Goal: Task Accomplishment & Management: Complete application form

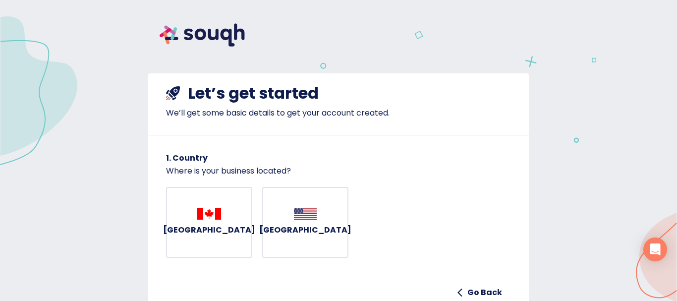
click at [206, 230] on h6 "Canada" at bounding box center [209, 230] width 92 height 14
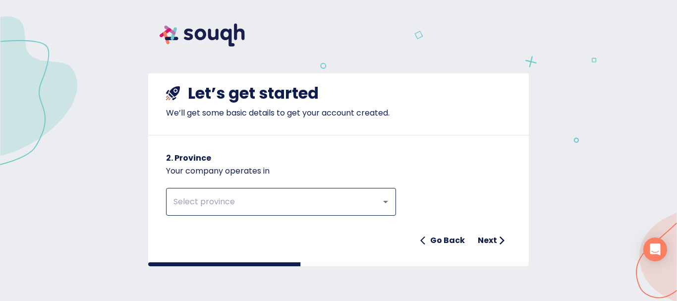
click at [330, 196] on input "text" at bounding box center [267, 201] width 193 height 19
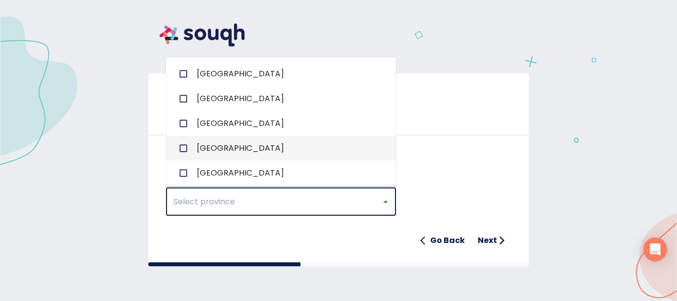
scroll to position [202, 0]
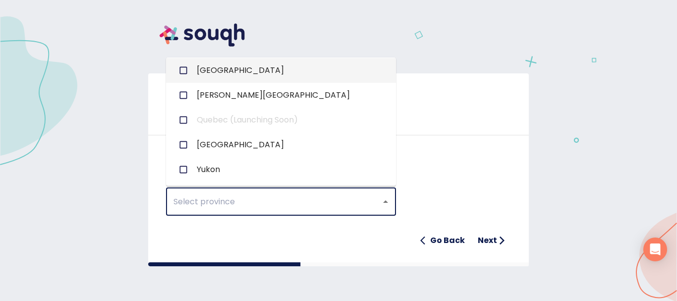
click at [222, 69] on span "Ontario" at bounding box center [240, 70] width 87 height 12
checkbox input "true"
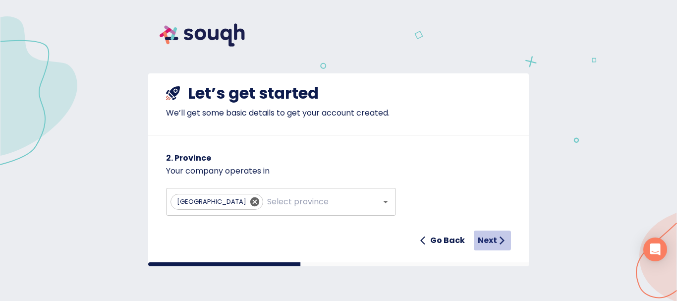
click at [493, 235] on h6 "Next" at bounding box center [487, 240] width 19 height 14
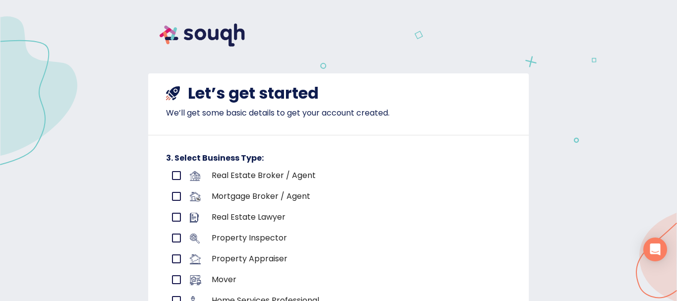
click at [172, 174] on input "primary checkbox" at bounding box center [176, 175] width 21 height 21
checkbox input "true"
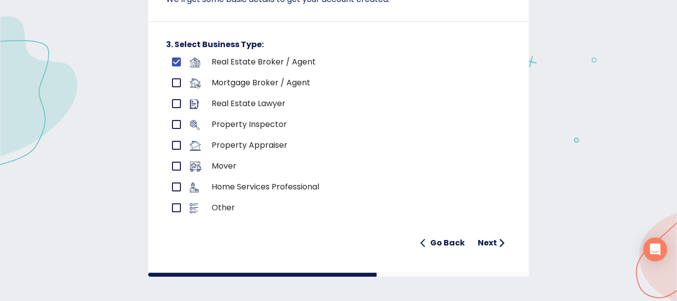
scroll to position [117, 0]
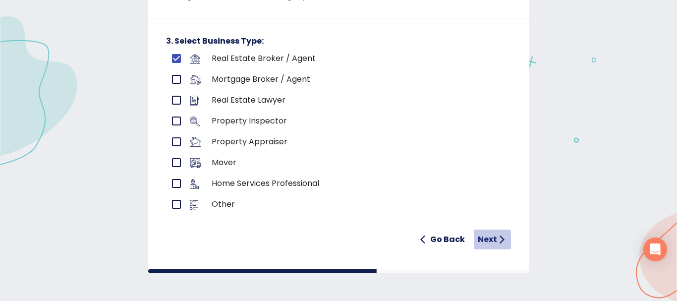
click at [485, 238] on h6 "Next" at bounding box center [487, 239] width 19 height 14
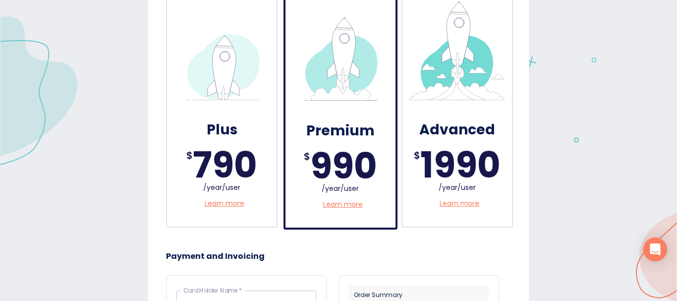
scroll to position [198, 0]
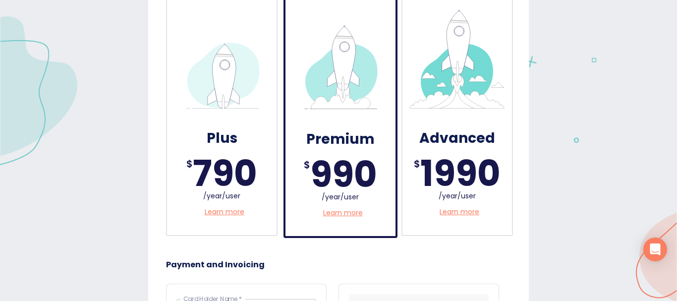
click at [461, 86] on img at bounding box center [456, 58] width 99 height 99
click at [227, 123] on div "Plus" at bounding box center [222, 137] width 90 height 37
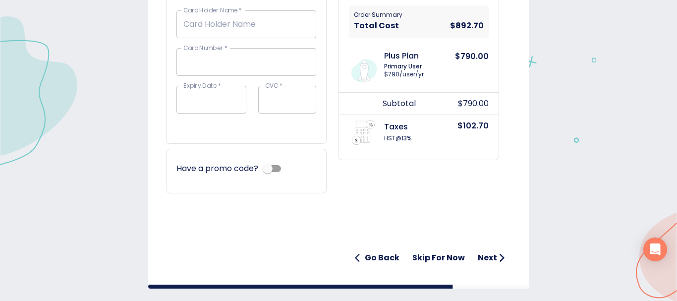
scroll to position [502, 0]
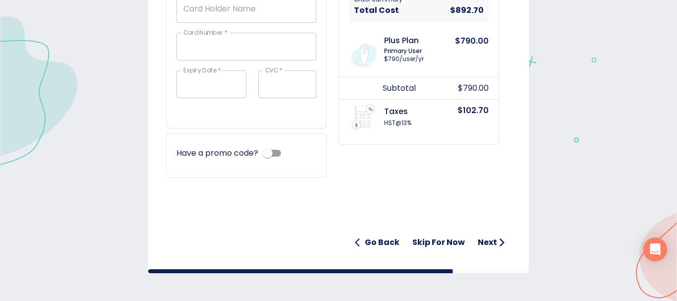
click at [491, 242] on h6 "Next" at bounding box center [487, 242] width 19 height 14
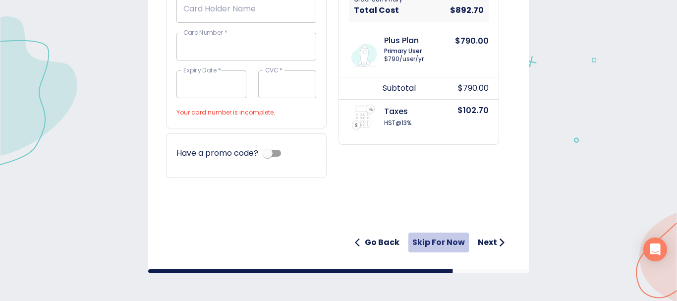
click at [428, 237] on h6 "Skip for now" at bounding box center [438, 242] width 53 height 14
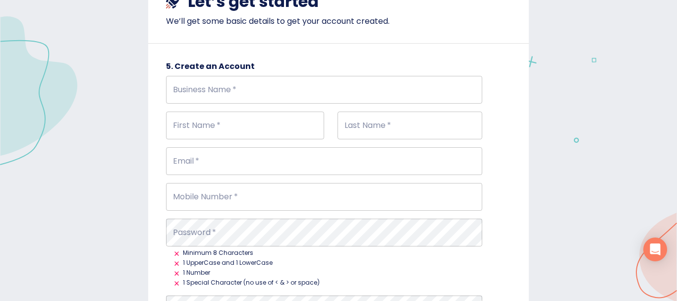
scroll to position [93, 0]
click at [451, 95] on input "Business Name   *" at bounding box center [324, 89] width 316 height 28
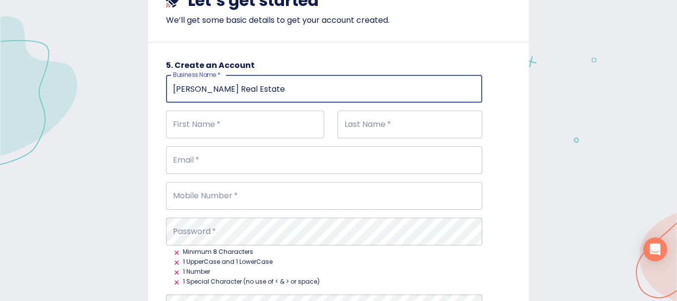
type input "Andrew Henry Real Estate"
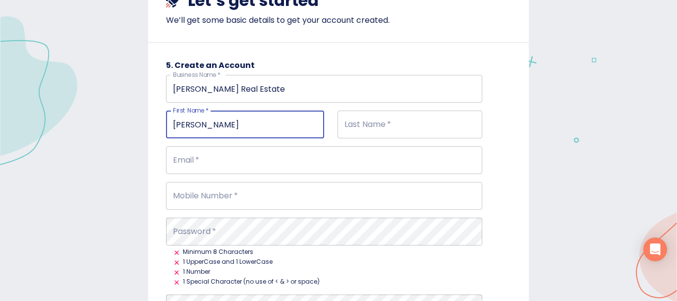
type input "Andrew"
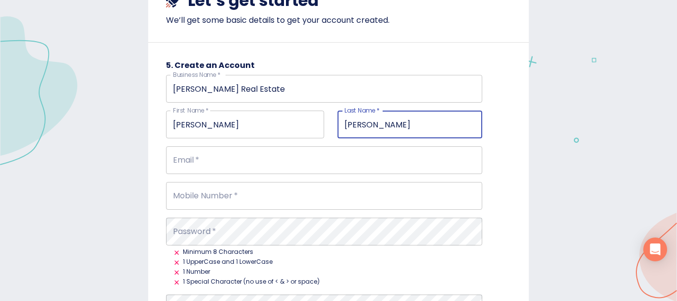
type input "Henry"
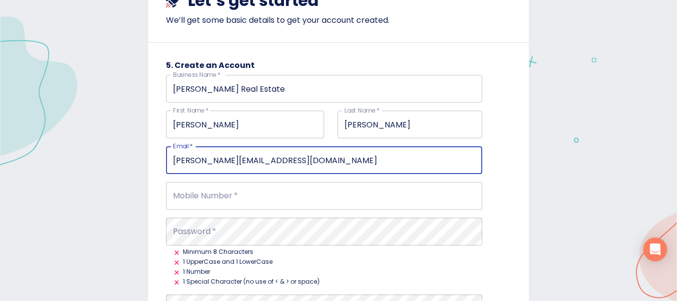
type input "andrew@andrewhenry.ca"
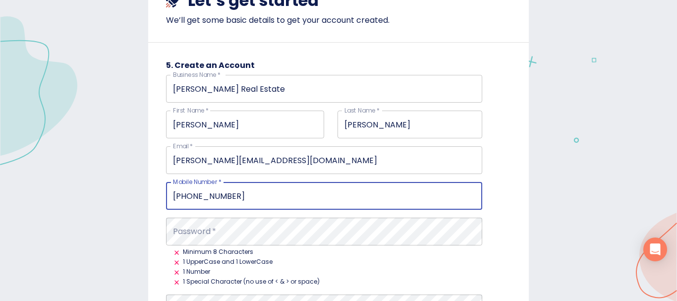
type input "289-259-1005"
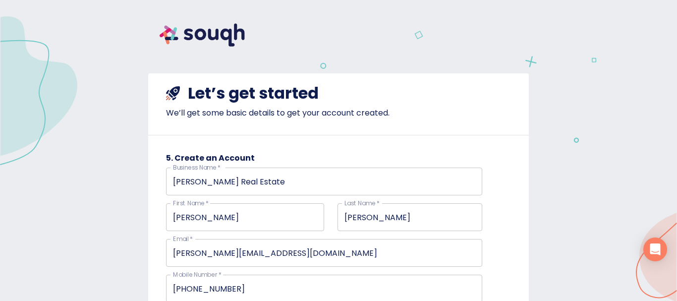
scroll to position [229, 0]
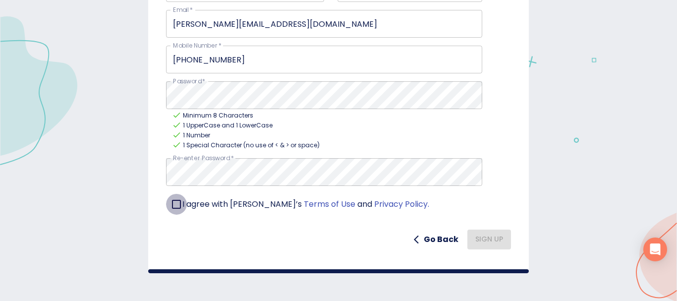
click at [174, 204] on input "checkbox" at bounding box center [176, 204] width 21 height 21
checkbox input "true"
click at [485, 237] on span "Sign Up" at bounding box center [489, 239] width 28 height 12
click at [480, 240] on span "Sign Up" at bounding box center [489, 239] width 28 height 12
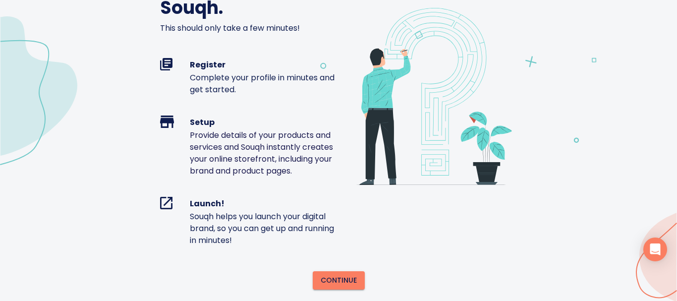
scroll to position [138, 0]
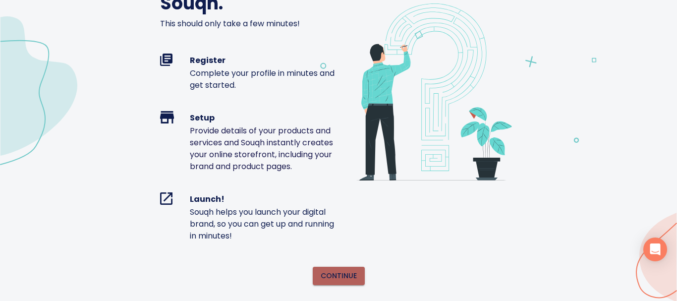
click at [335, 273] on span "Continue" at bounding box center [339, 276] width 36 height 12
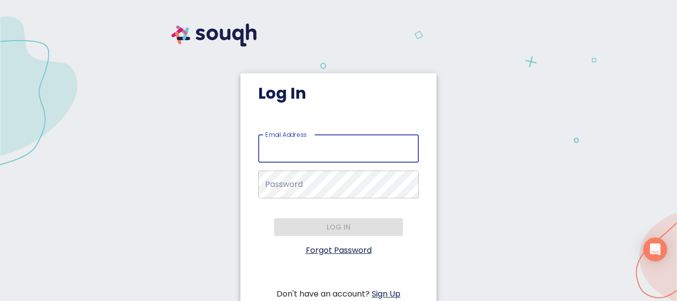
click at [381, 148] on input "Email Address   *" at bounding box center [338, 149] width 161 height 28
type input "[PERSON_NAME][EMAIL_ADDRESS][DOMAIN_NAME]"
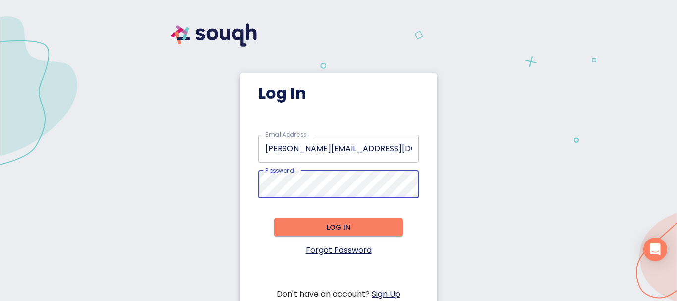
click at [335, 231] on span "Log in" at bounding box center [338, 227] width 113 height 12
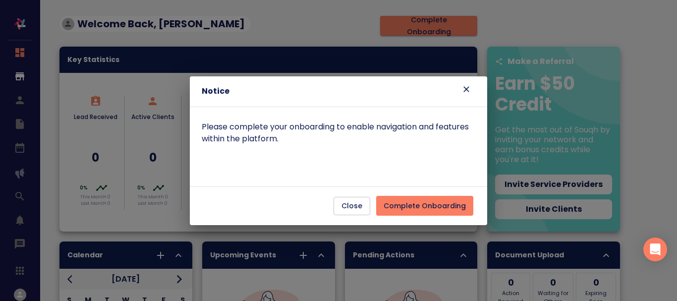
click at [443, 206] on span "Complete Onboarding" at bounding box center [425, 206] width 82 height 12
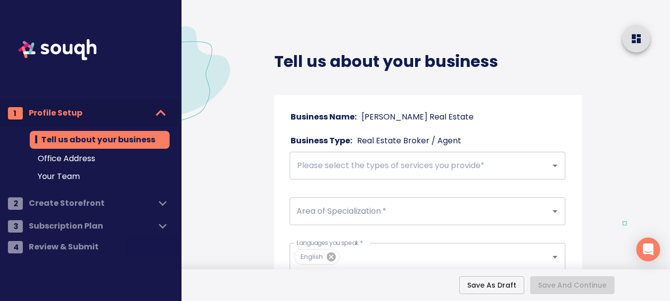
click at [437, 168] on input "text" at bounding box center [413, 165] width 239 height 19
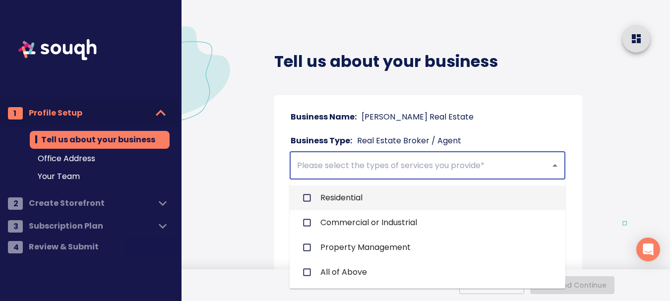
click at [307, 196] on input "checkbox" at bounding box center [306, 197] width 19 height 19
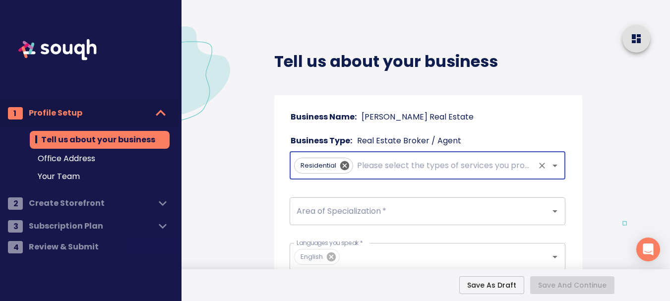
click at [388, 170] on input "text" at bounding box center [444, 165] width 178 height 19
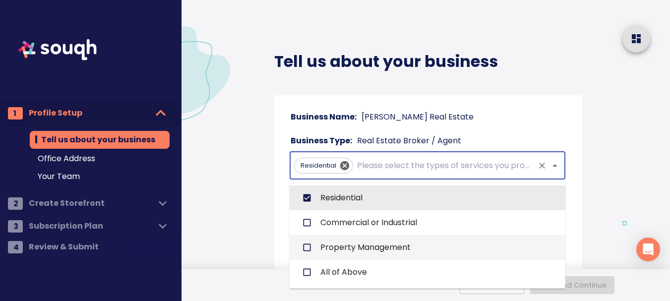
click at [309, 248] on input "checkbox" at bounding box center [306, 247] width 19 height 19
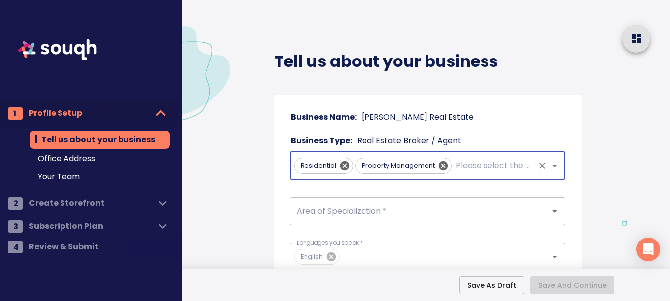
click at [481, 209] on input "Area of Specialization   *" at bounding box center [413, 211] width 239 height 19
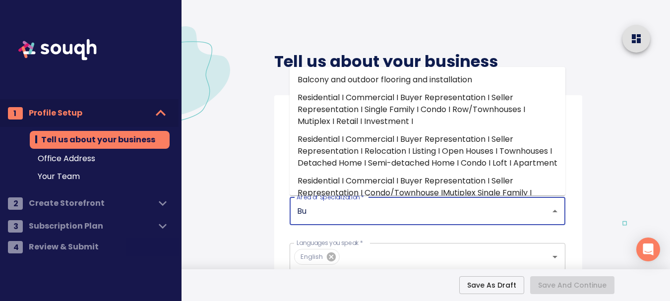
type input "B"
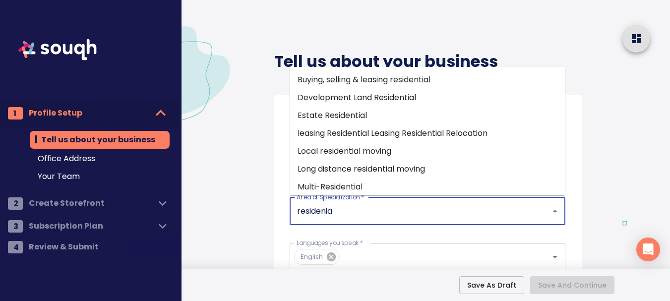
type input "residenial"
click at [457, 85] on li "Buying, selling & leasing residential" at bounding box center [427, 80] width 276 height 18
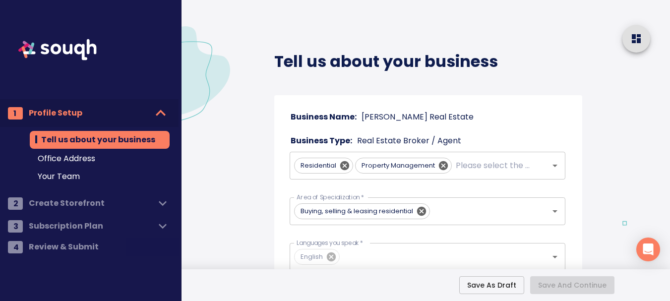
click at [502, 213] on input "Area of Specialization   *" at bounding box center [482, 211] width 101 height 19
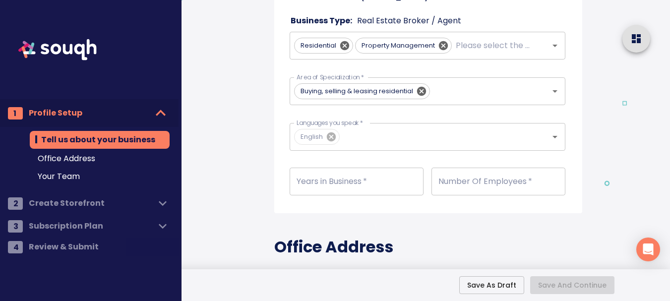
scroll to position [130, 0]
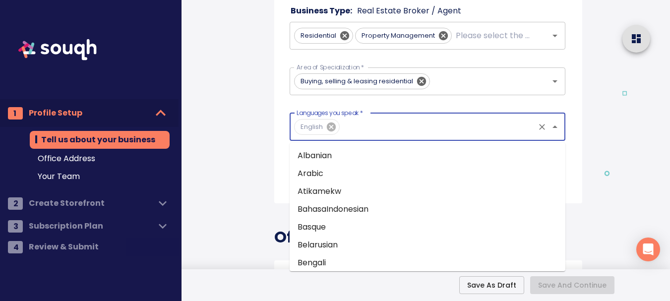
click at [518, 125] on input "Languages you speak   *" at bounding box center [437, 126] width 191 height 19
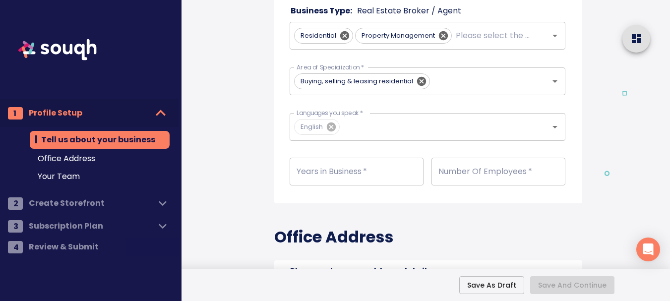
click at [363, 171] on input "number" at bounding box center [356, 172] width 134 height 28
type input "21"
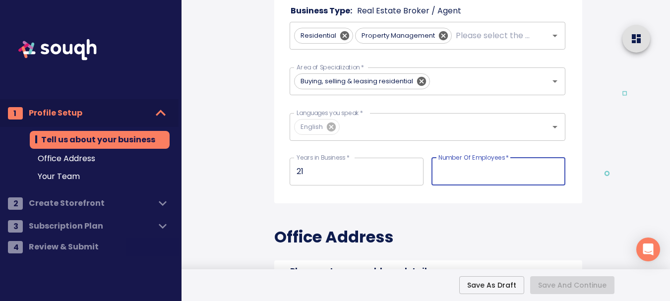
click at [504, 179] on input "number" at bounding box center [498, 172] width 134 height 28
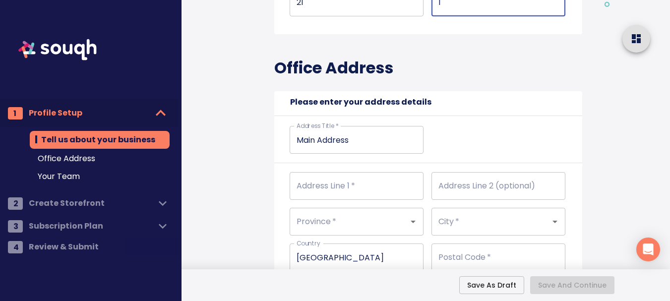
scroll to position [306, 0]
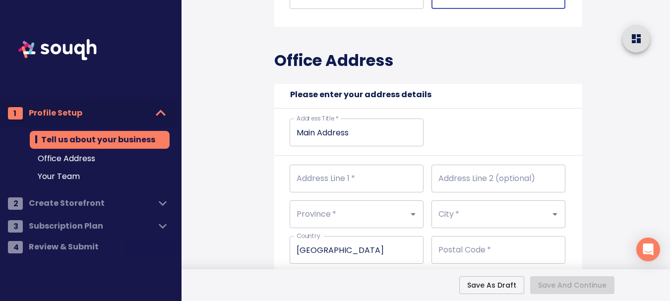
type input "1"
click at [335, 177] on input "Address Line 1   *" at bounding box center [356, 179] width 134 height 28
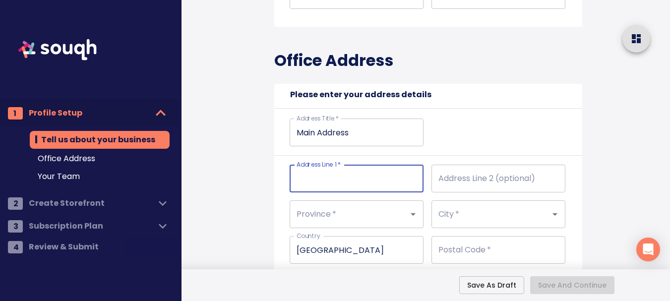
type input "-"
type input "--"
type input "-"
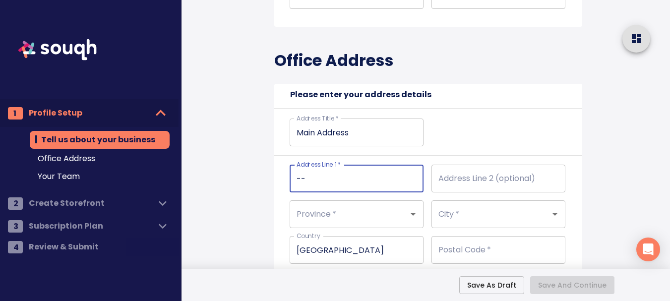
type input "-"
type input "1"
type input "1-"
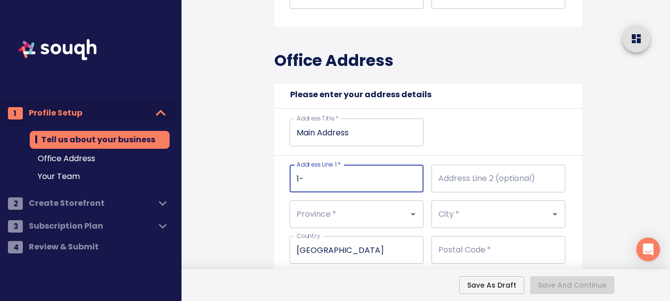
type input "1-3"
type input "1-31"
type input "1-318"
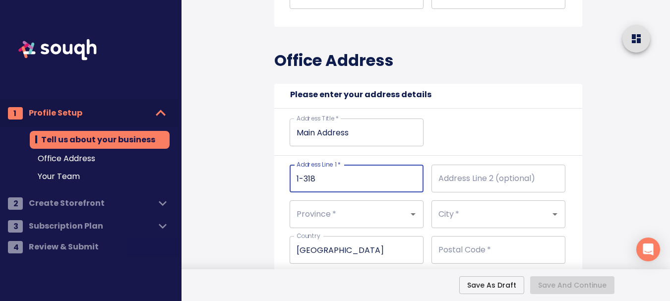
type input "1-318"
type input "1-3185"
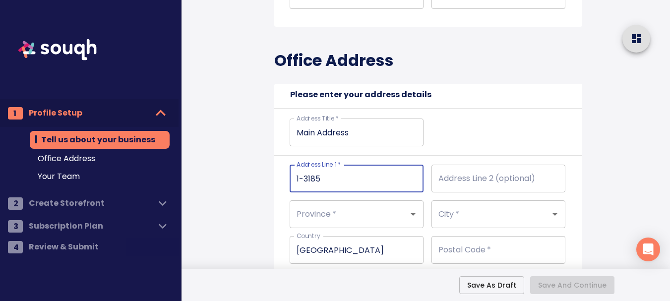
type input "1-3185 H"
type input "1-3185 Ha"
type input "1-3185 Har"
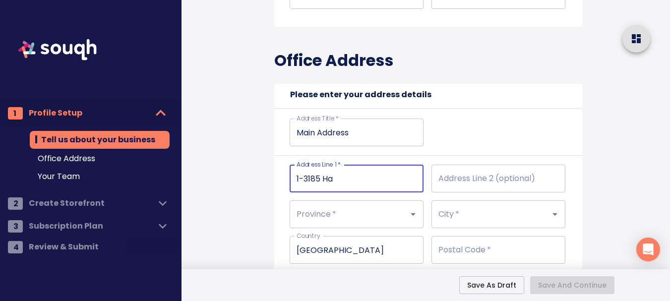
type input "1-3185 Har"
type input "1-3185 Harv"
type input "1-3185 Harve"
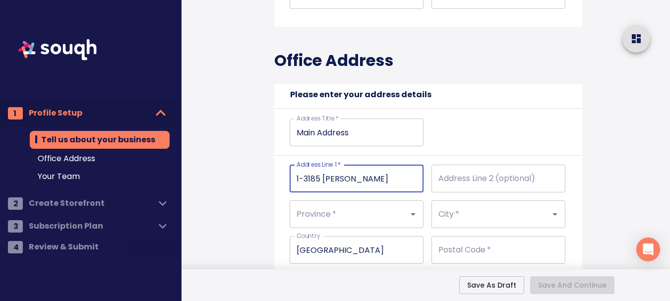
type input "1-3185 Harves"
type input "1-3185 Harvest"
type input "1-3185 Harvesto"
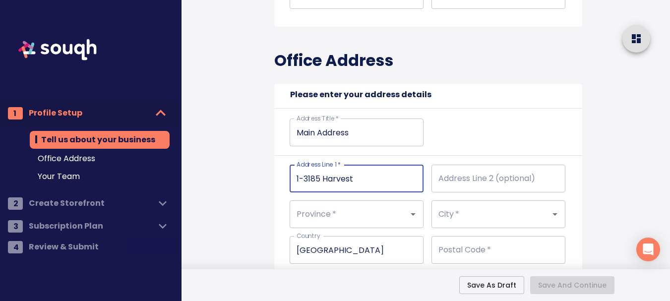
type input "1-3185 Harvesto"
type input "1-3185 Harvest"
type input "1-3185 Harveste"
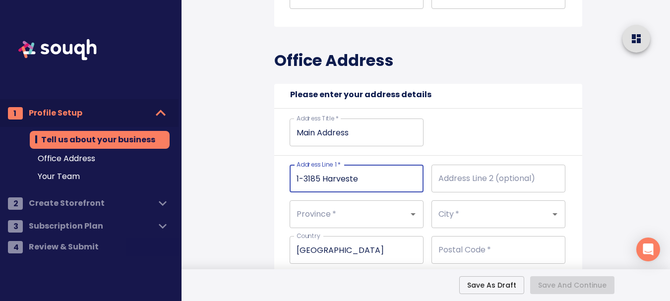
type input "1-3185 Harvester"
type input "1-3185 Harvester R"
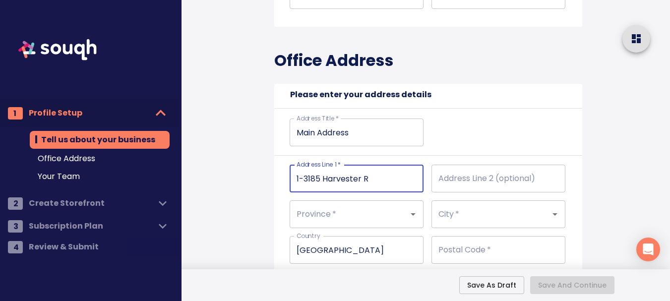
type input "1-3185 Harvester R"
type input "1-3185 Harvester Rd"
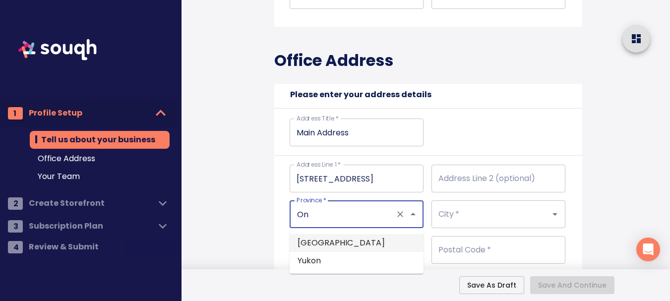
drag, startPoint x: 315, startPoint y: 243, endPoint x: 410, endPoint y: 236, distance: 95.4
click at [316, 244] on li "Ontario" at bounding box center [356, 243] width 134 height 18
type input "Ontario"
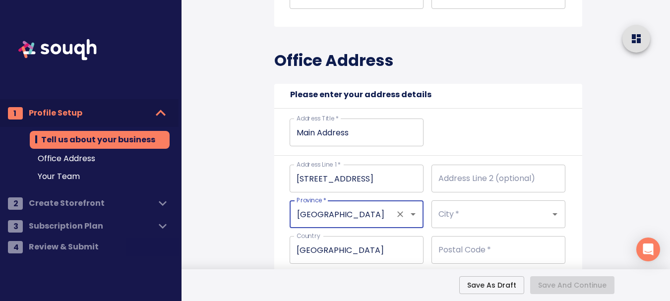
type input "Ontario"
click at [489, 223] on input "City   *" at bounding box center [484, 214] width 97 height 19
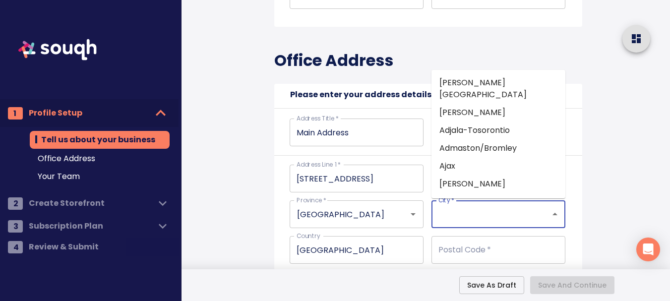
type input "b"
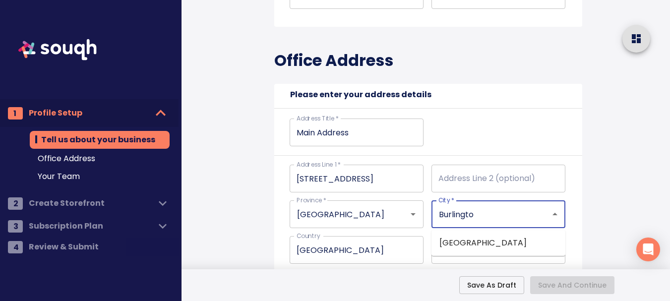
type input "Burlington"
click at [494, 242] on li "Burlington" at bounding box center [498, 243] width 134 height 18
type input "Burlington"
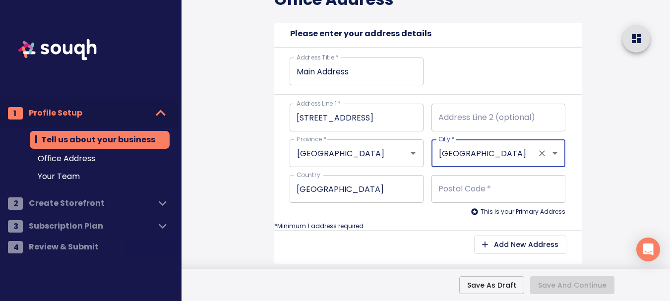
scroll to position [406, 0]
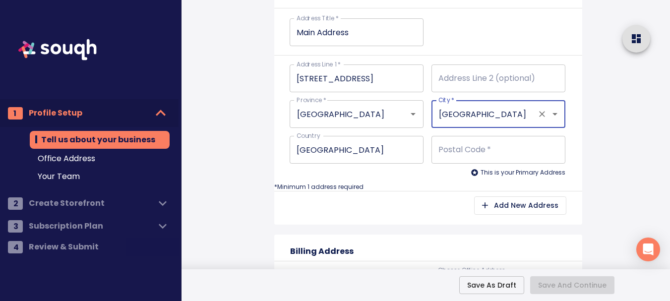
type input "Burlington"
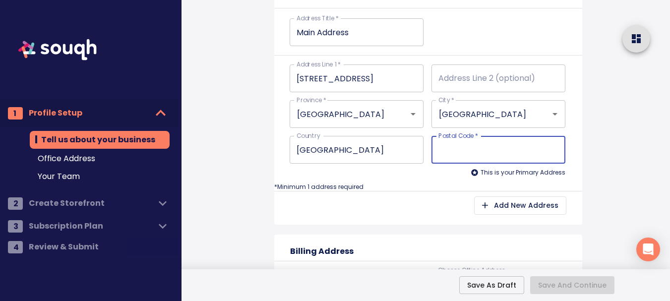
drag, startPoint x: 538, startPoint y: 144, endPoint x: 456, endPoint y: 131, distance: 82.8
click at [537, 144] on input "Postal Code   *" at bounding box center [498, 150] width 134 height 28
type input "L"
type input "L7"
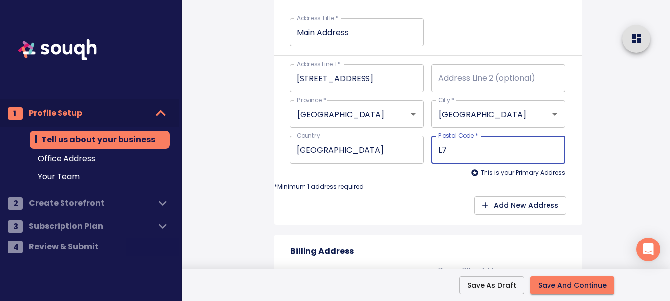
type input "L7"
type input "L7N"
type input "L7N3N"
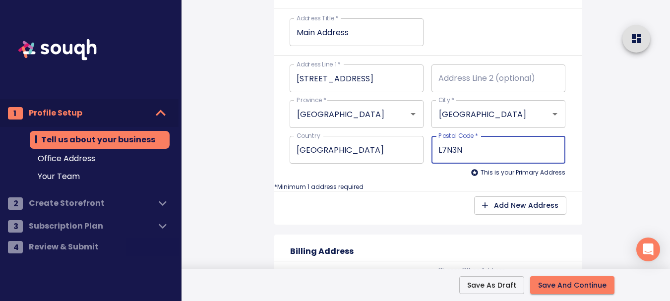
type input "L7N3N8"
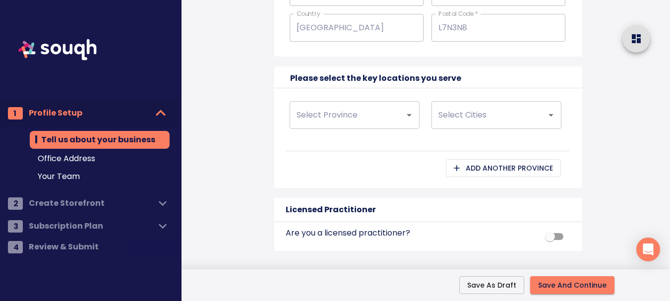
scroll to position [794, 0]
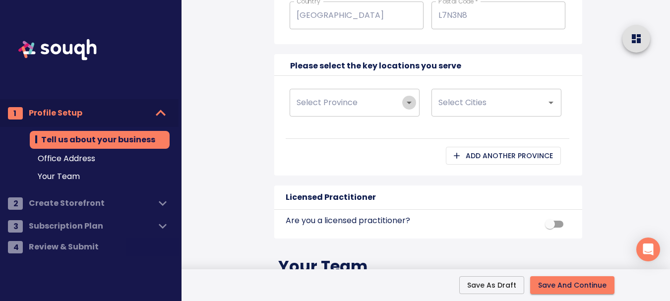
click at [407, 97] on icon "Open" at bounding box center [409, 103] width 12 height 12
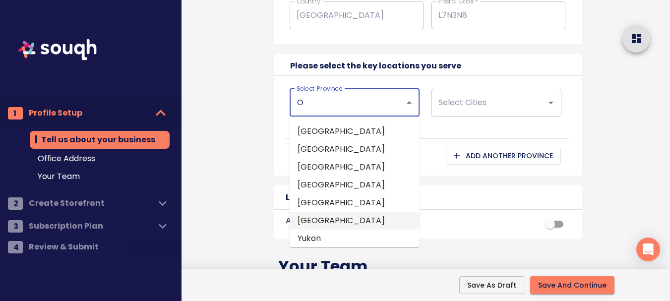
click at [340, 229] on li "Ontario" at bounding box center [354, 221] width 130 height 18
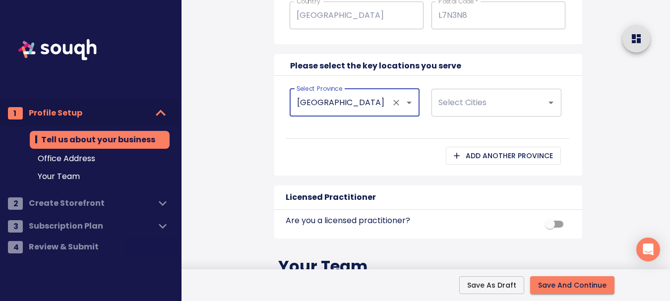
type input "Ontario"
click at [491, 102] on input "Select Cities" at bounding box center [482, 102] width 93 height 19
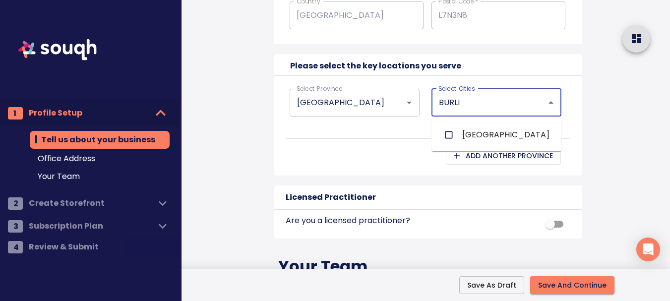
type input "BURLIN"
click at [448, 136] on input "checkbox" at bounding box center [448, 134] width 19 height 19
checkbox input "false"
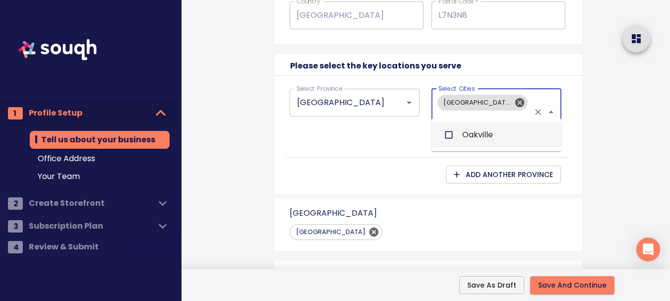
scroll to position [0, 0]
type input "OAKVI"
click at [448, 136] on input "checkbox" at bounding box center [448, 134] width 19 height 19
checkbox input "false"
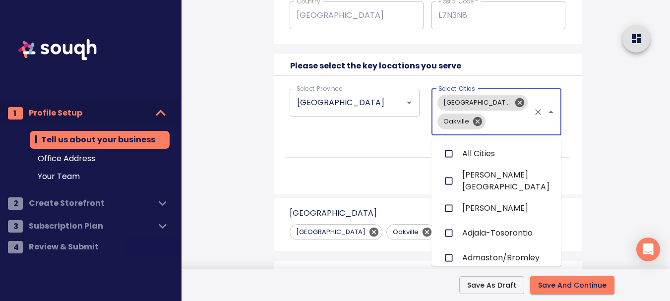
scroll to position [2175, 0]
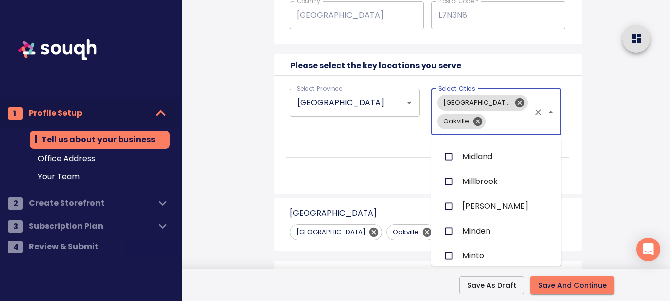
type input "M"
checkbox input "false"
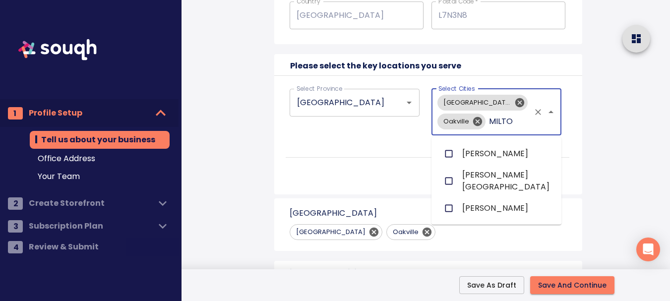
type input "MILTON"
click at [449, 206] on input "checkbox" at bounding box center [448, 208] width 19 height 19
checkbox input "false"
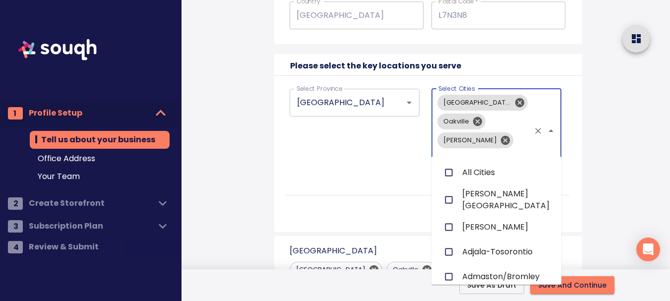
scroll to position [2175, 0]
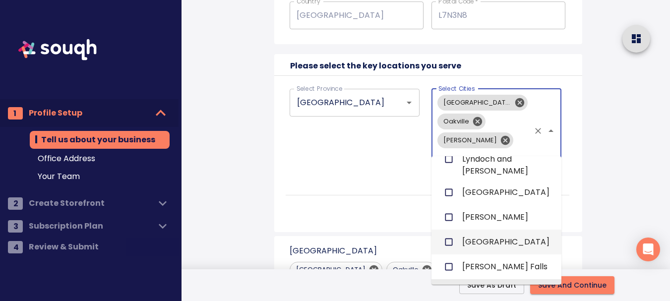
type input "M"
checkbox input "true"
checkbox input "false"
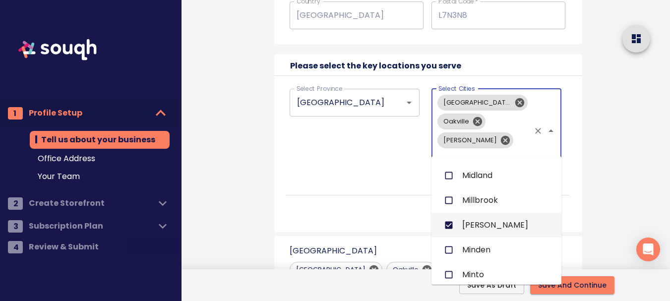
scroll to position [0, 0]
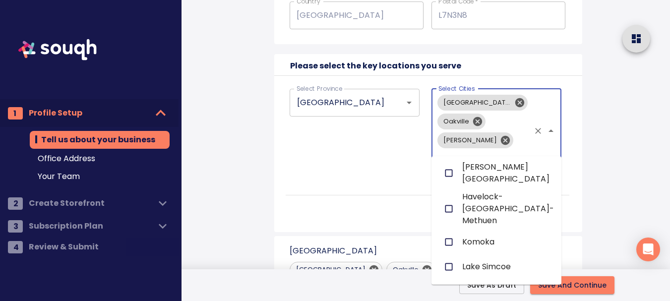
type input "MI"
checkbox input "true"
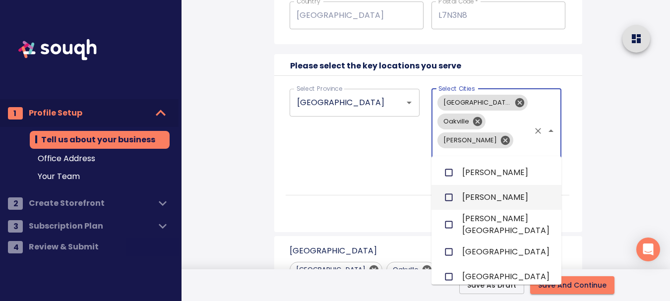
type input "MISS"
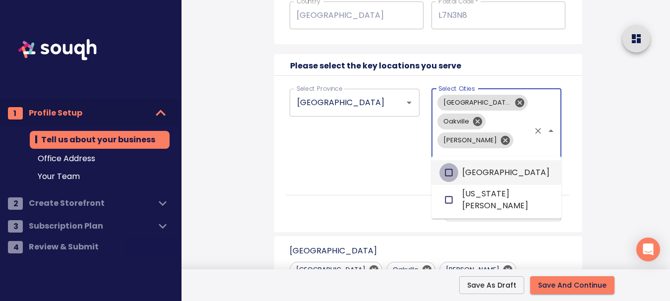
click at [450, 174] on input "checkbox" at bounding box center [448, 172] width 19 height 19
checkbox input "false"
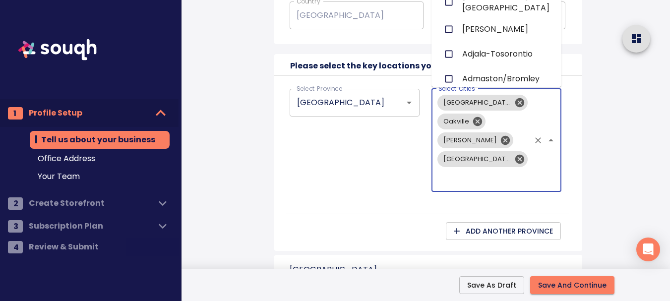
scroll to position [2175, 0]
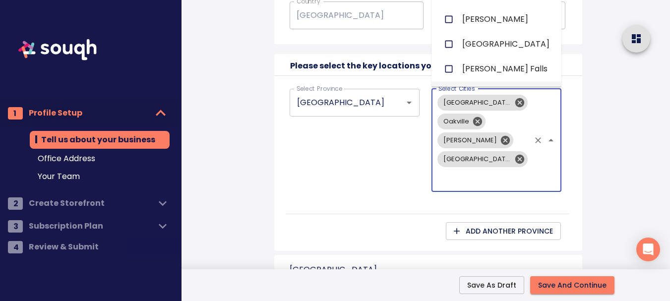
type input "T"
checkbox input "true"
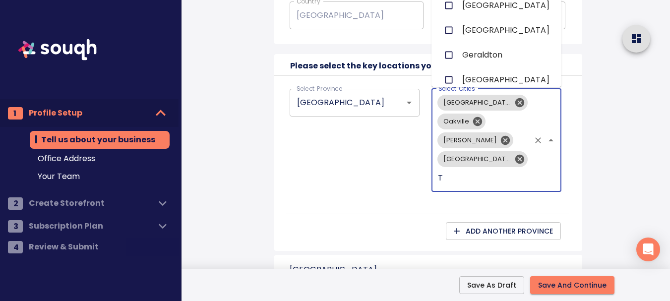
type input "TO"
checkbox input "true"
checkbox input "false"
checkbox input "true"
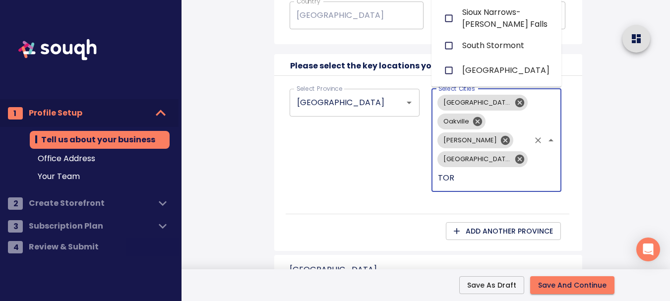
scroll to position [0, 0]
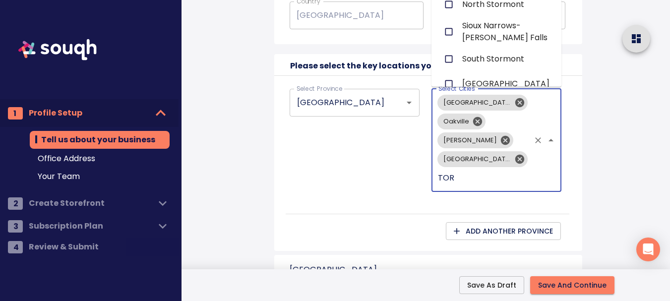
type input "TORO"
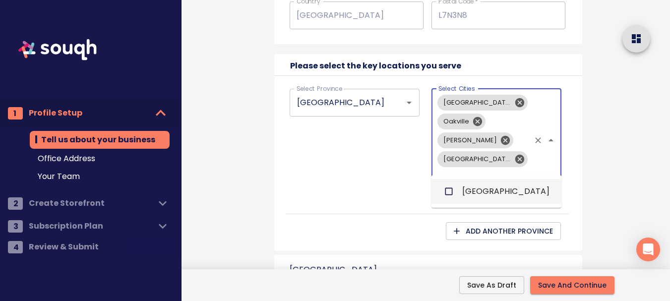
click at [446, 191] on input "checkbox" at bounding box center [448, 191] width 19 height 19
checkbox input "false"
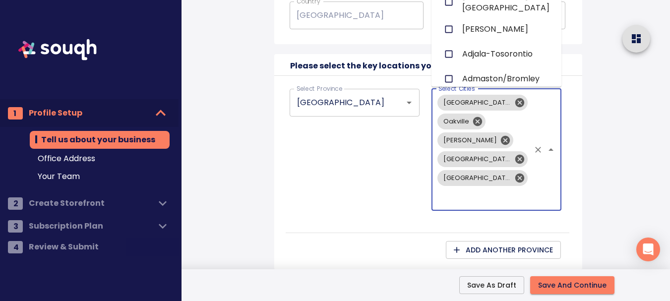
scroll to position [2175, 0]
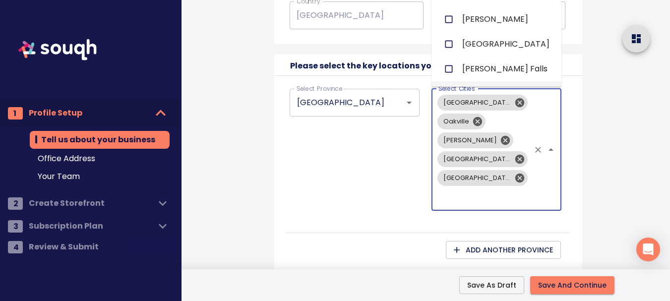
type input "H"
checkbox input "false"
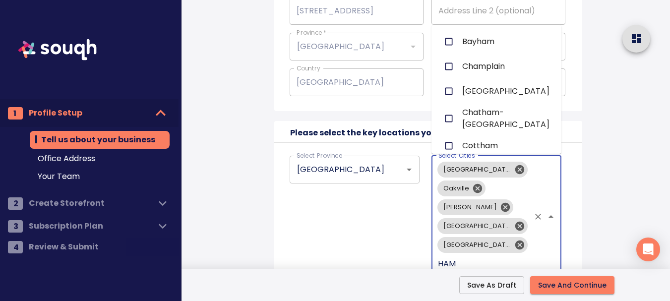
scroll to position [713, 0]
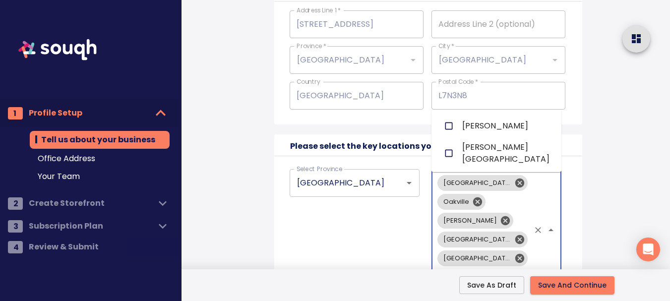
type input "HAMILTON"
click at [502, 131] on li "Hamilton" at bounding box center [496, 126] width 130 height 25
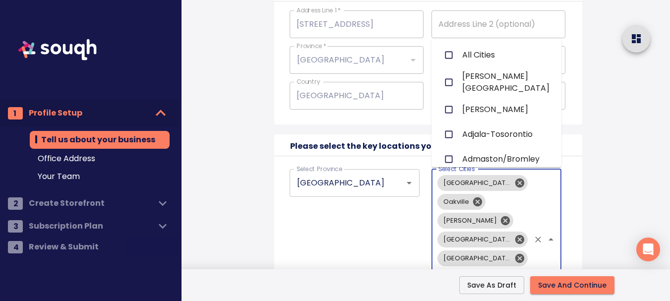
scroll to position [2175, 0]
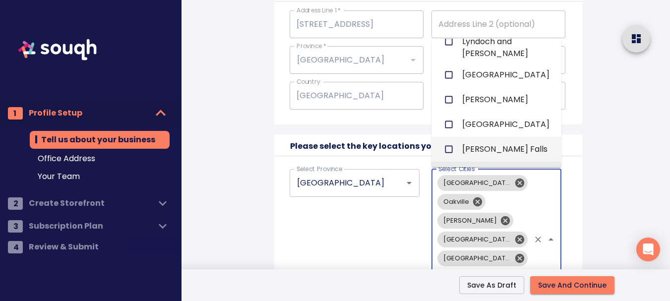
type input "W"
checkbox input "false"
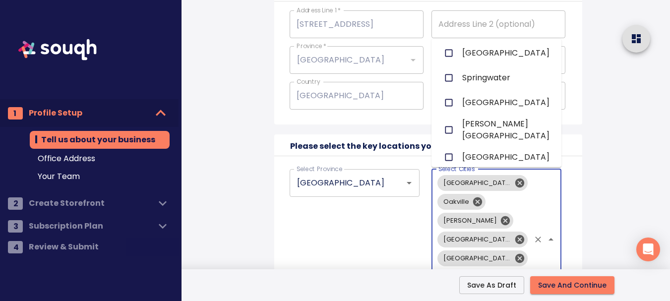
scroll to position [0, 0]
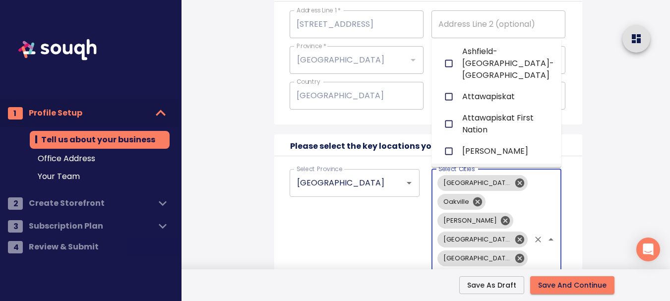
click at [525, 258] on div "Burlington Oakville Milton Mississauga Toronto Hamilton WA Select Cities" at bounding box center [496, 239] width 130 height 141
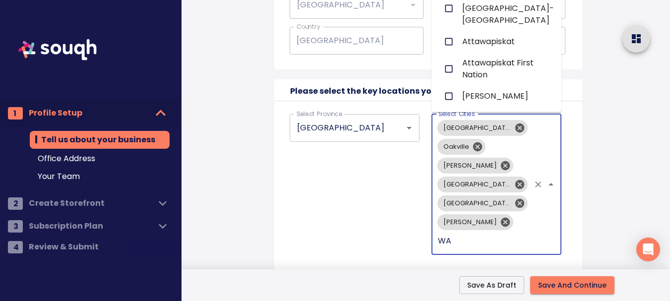
type input "W"
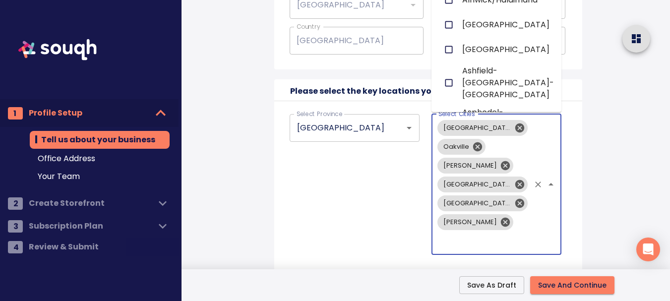
checkbox input "true"
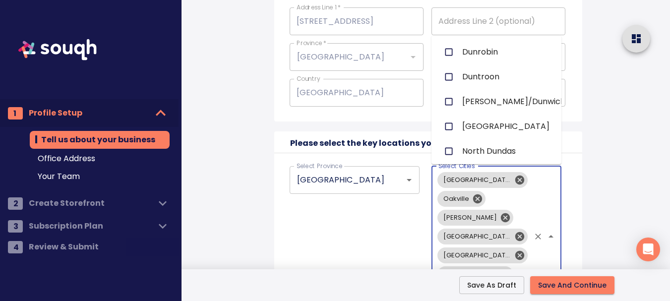
scroll to position [722, 0]
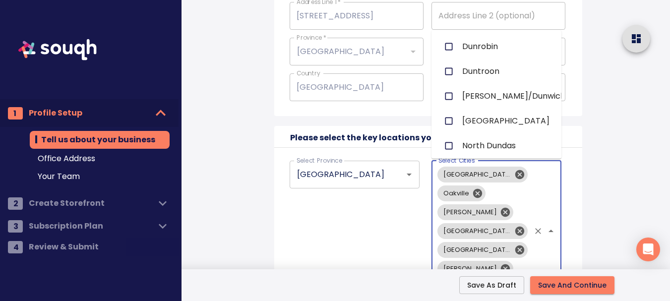
type input "D"
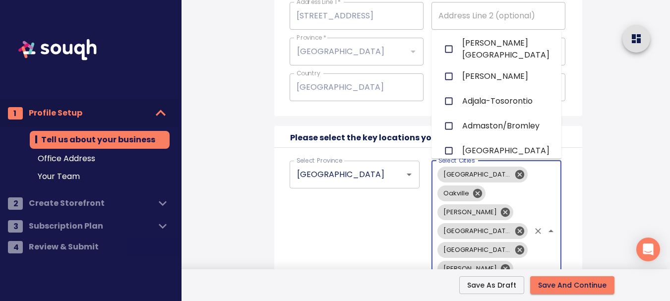
checkbox input "true"
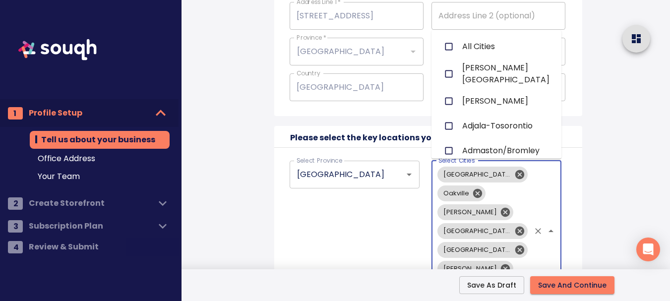
scroll to position [2175, 0]
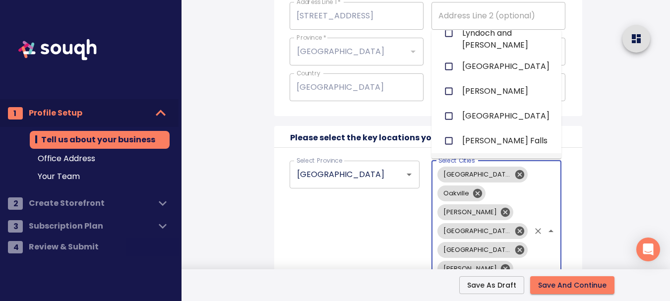
type input "A"
checkbox input "false"
checkbox input "true"
checkbox input "false"
checkbox input "true"
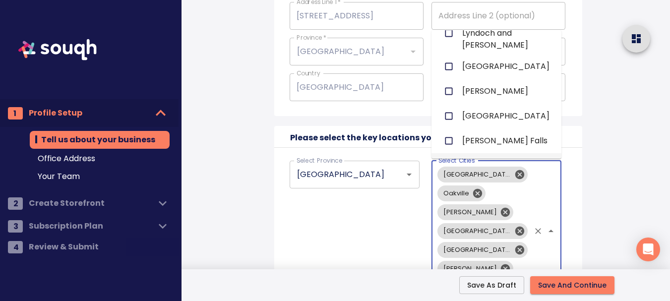
checkbox input "true"
checkbox input "false"
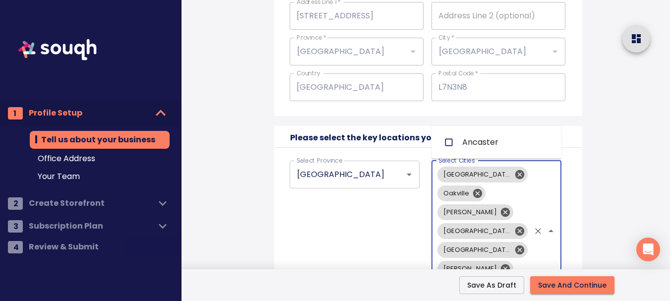
type input "ANC"
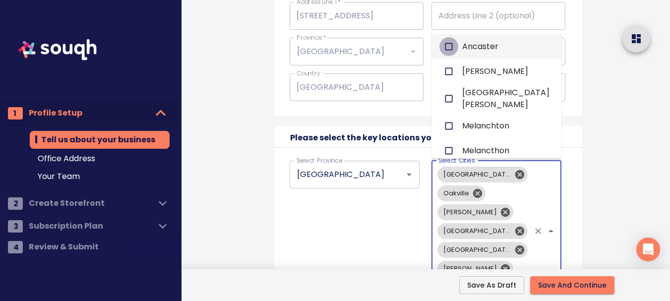
click at [451, 44] on input "checkbox" at bounding box center [448, 46] width 19 height 19
checkbox input "false"
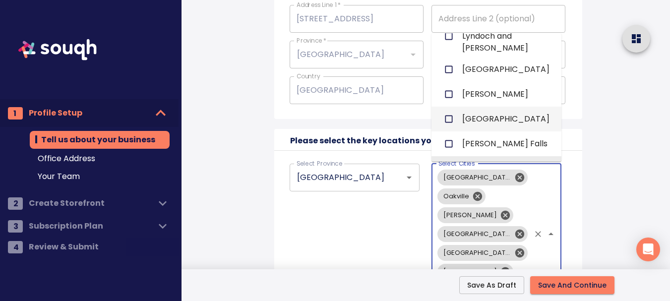
scroll to position [730, 0]
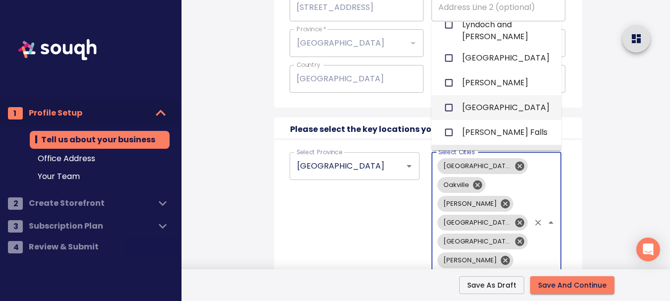
type input "W"
checkbox input "false"
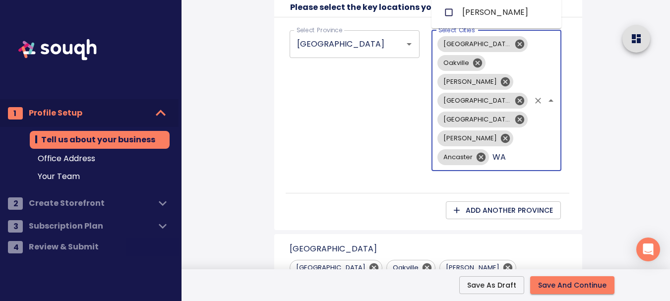
scroll to position [838, 0]
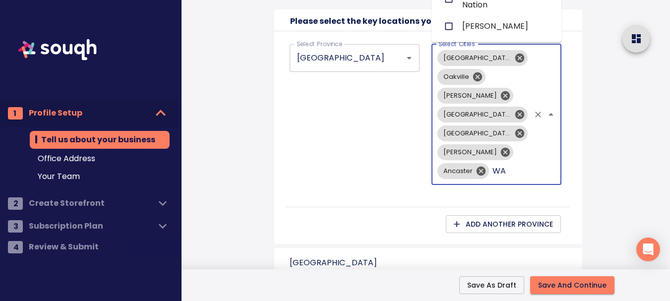
type input "W"
checkbox input "true"
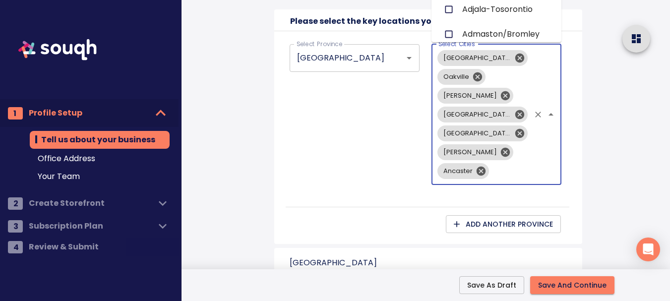
scroll to position [2175, 0]
type input "S"
checkbox input "true"
checkbox input "false"
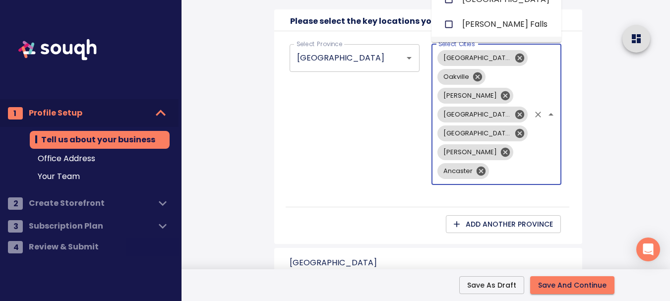
checkbox input "true"
checkbox input "false"
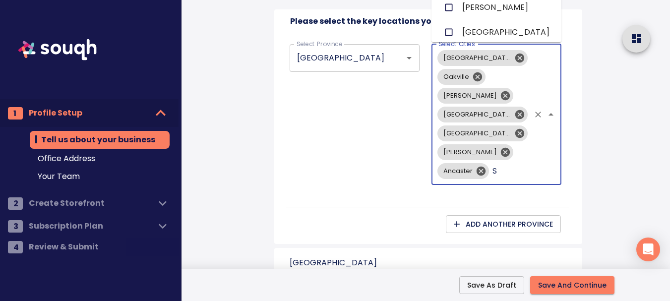
scroll to position [0, 0]
type input "ST"
checkbox input "true"
checkbox input "false"
type input "STO"
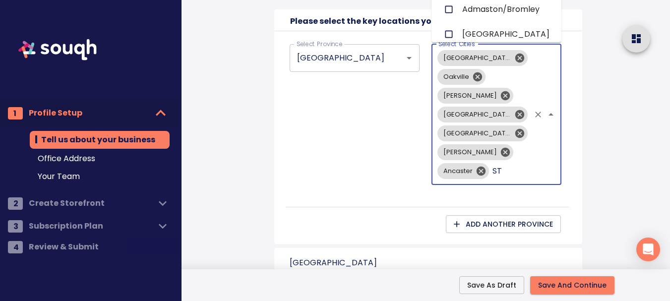
checkbox input "false"
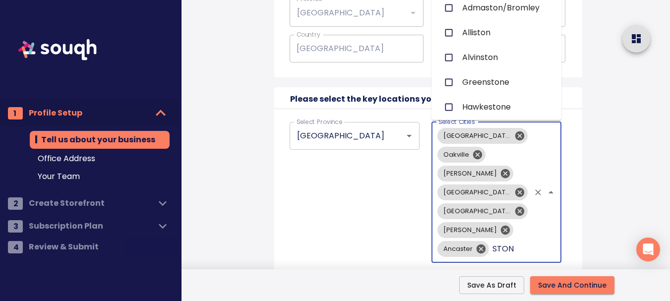
scroll to position [736, 0]
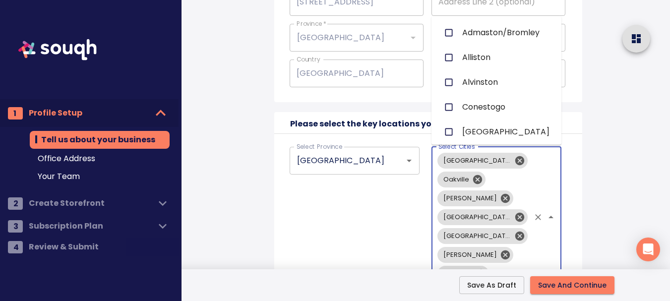
type input "ST"
checkbox input "true"
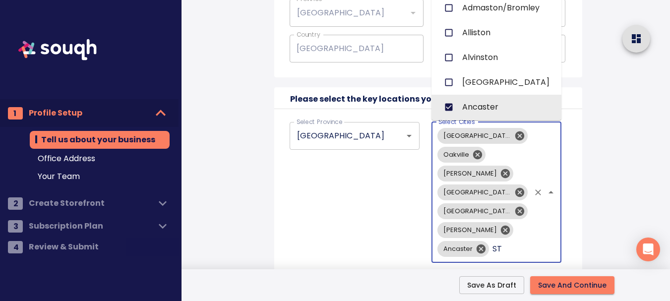
scroll to position [788, 0]
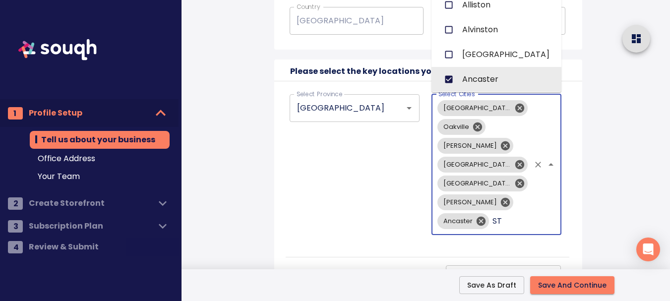
type input "S"
checkbox input "false"
checkbox input "true"
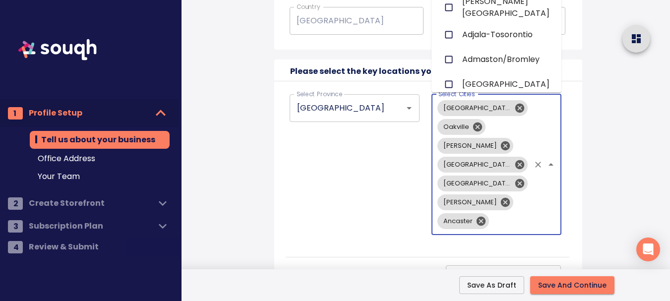
checkbox input "false"
checkbox input "true"
checkbox input "false"
checkbox input "true"
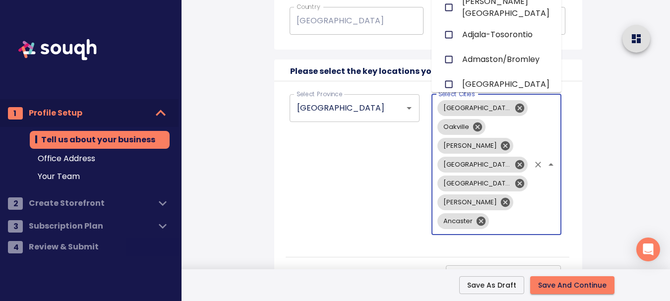
scroll to position [2175, 0]
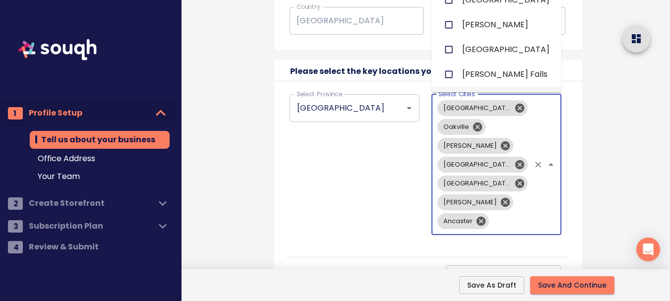
type input "G"
checkbox input "true"
checkbox input "false"
checkbox input "true"
checkbox input "false"
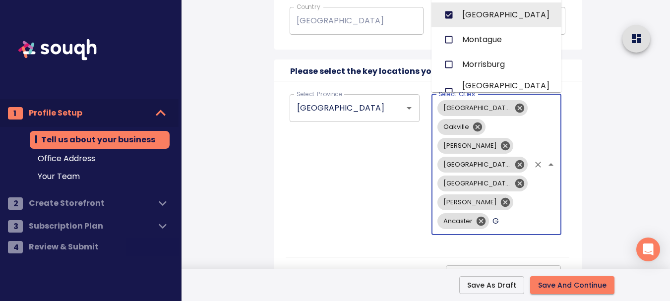
scroll to position [0, 0]
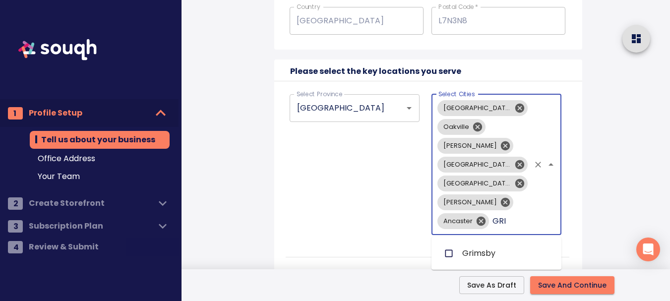
type input "GRIM"
click at [450, 255] on input "checkbox" at bounding box center [448, 253] width 19 height 19
checkbox input "false"
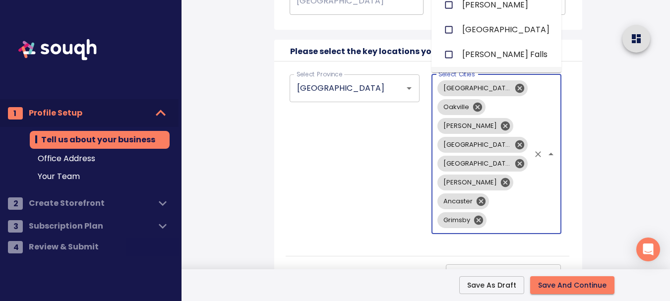
scroll to position [814, 0]
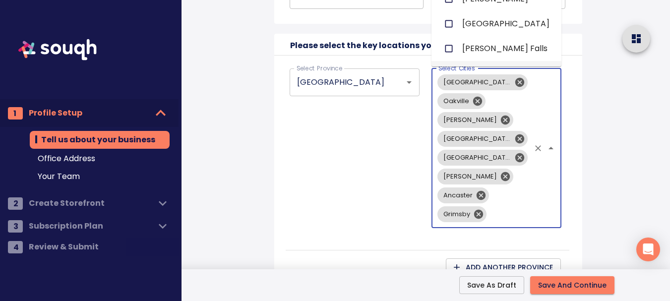
type input "S"
checkbox input "true"
checkbox input "false"
checkbox input "true"
checkbox input "false"
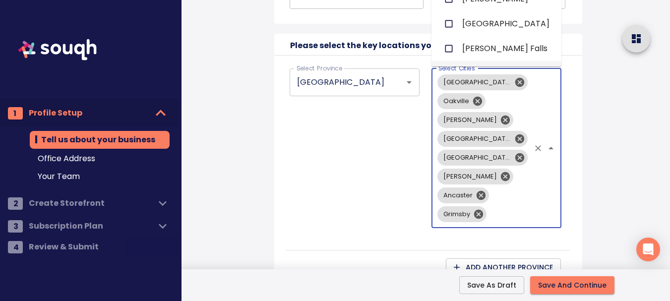
checkbox input "true"
checkbox input "false"
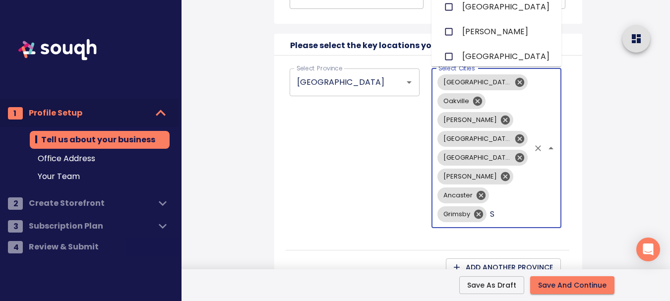
scroll to position [0, 0]
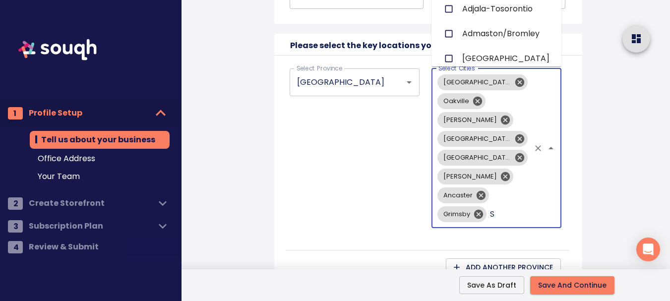
type input "ST"
checkbox input "true"
checkbox input "false"
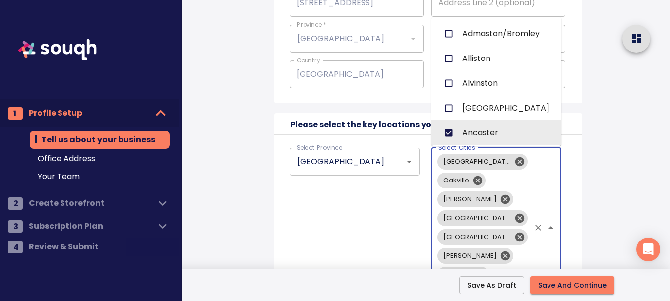
scroll to position [746, 0]
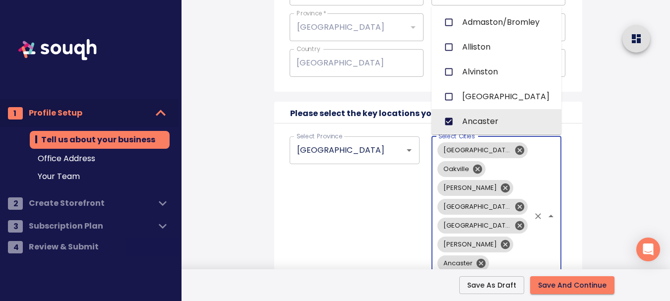
type input "ST"
checkbox input "false"
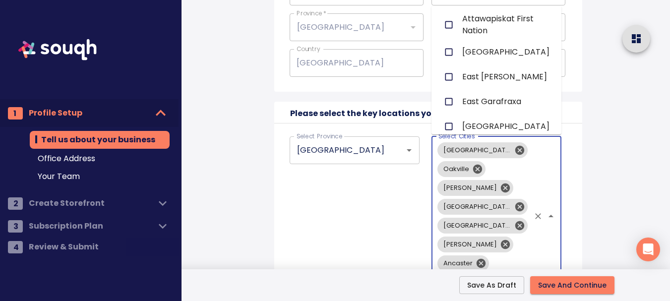
type input "ST"
checkbox input "true"
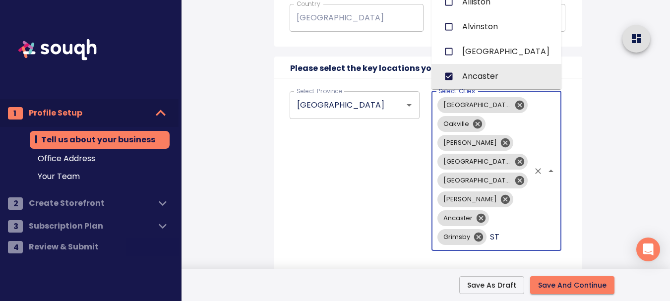
scroll to position [802, 0]
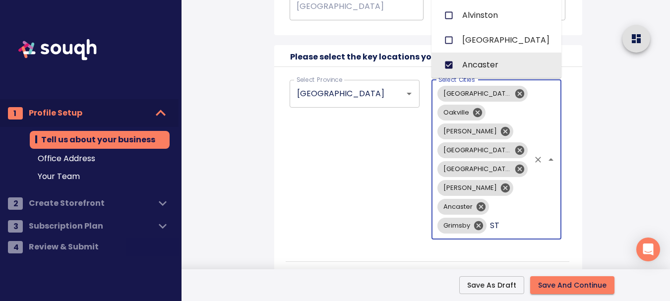
type input "ST."
checkbox input "false"
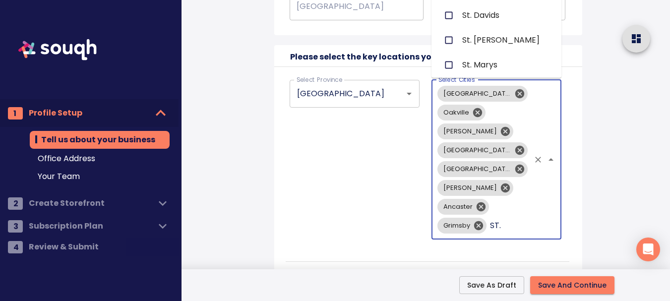
type input "ST. C"
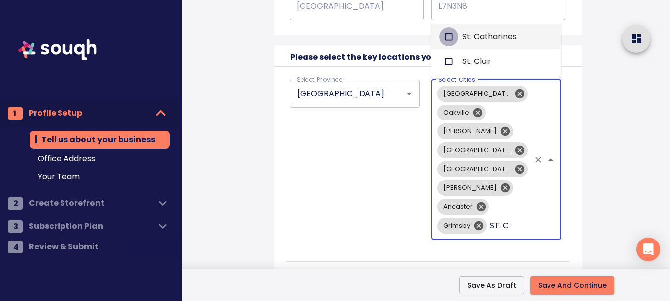
click at [447, 38] on input "checkbox" at bounding box center [448, 36] width 19 height 19
checkbox input "false"
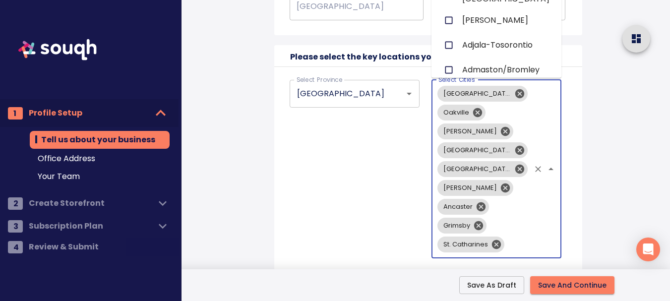
scroll to position [2175, 0]
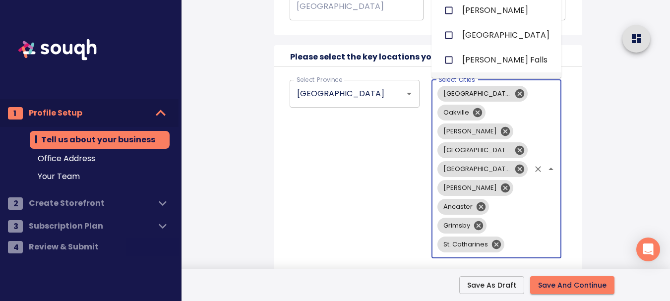
type input "N"
checkbox input "true"
checkbox input "false"
checkbox input "true"
checkbox input "false"
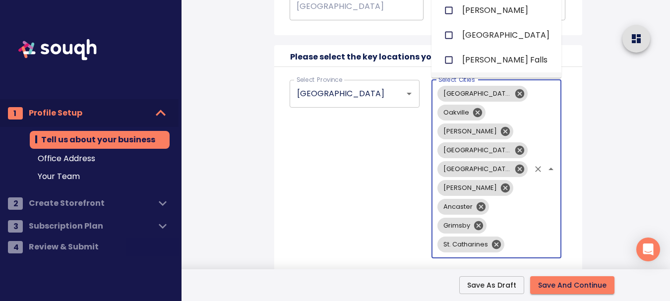
checkbox input "true"
checkbox input "false"
checkbox input "true"
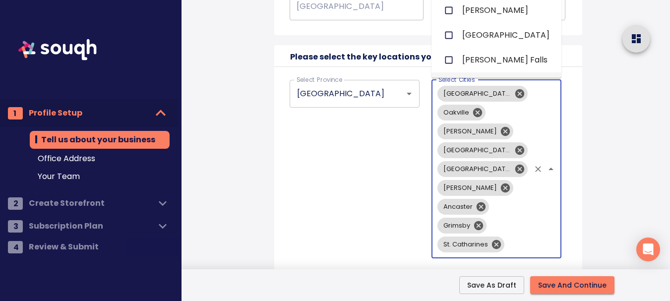
checkbox input "false"
checkbox input "true"
checkbox input "false"
type input "NI"
checkbox input "false"
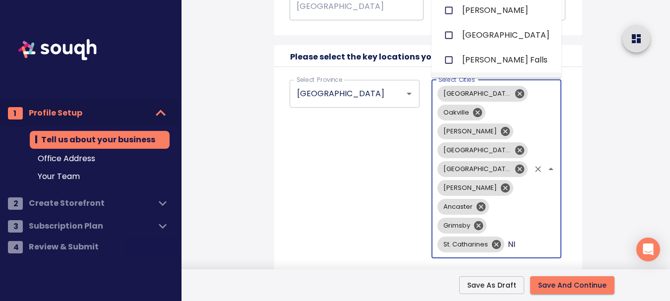
scroll to position [0, 0]
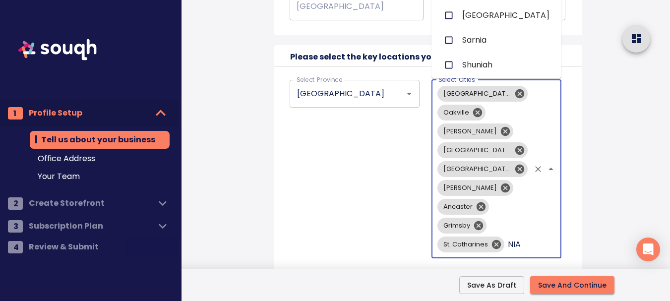
type input "NIAG"
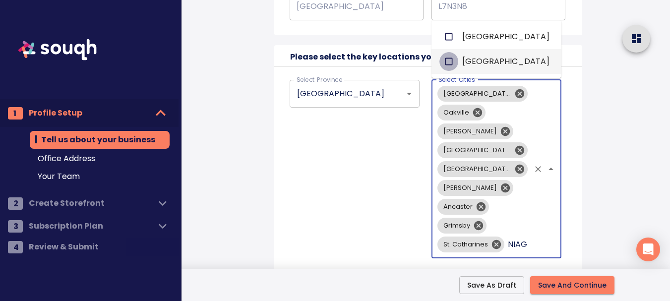
click at [448, 60] on input "checkbox" at bounding box center [448, 61] width 19 height 19
checkbox input "false"
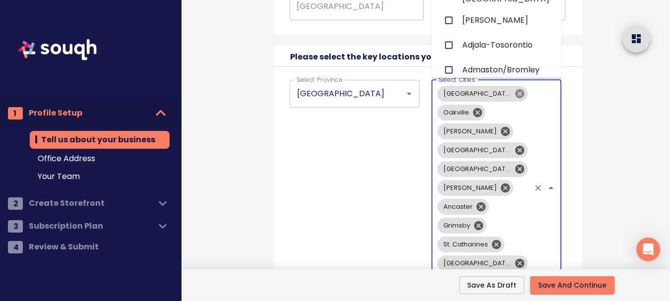
scroll to position [2175, 0]
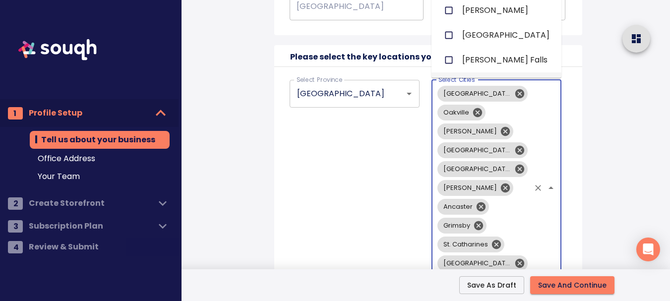
type input "N"
checkbox input "true"
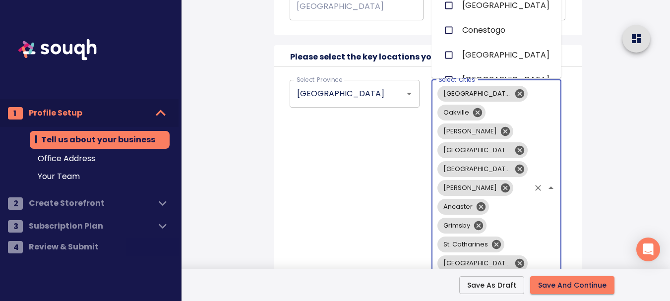
type input "NI"
checkbox input "true"
checkbox input "false"
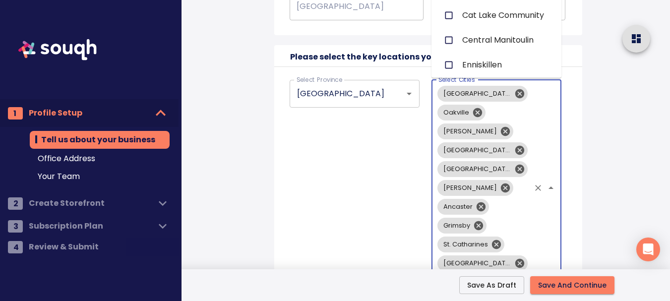
type input "NIA"
checkbox input "true"
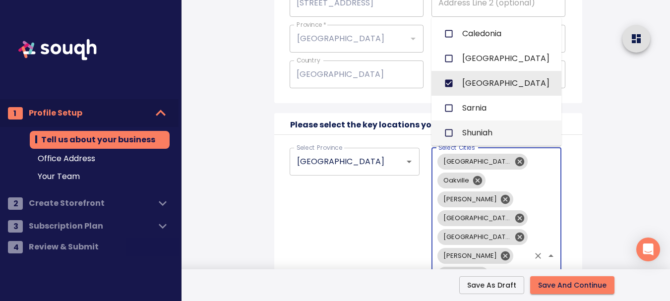
scroll to position [714, 0]
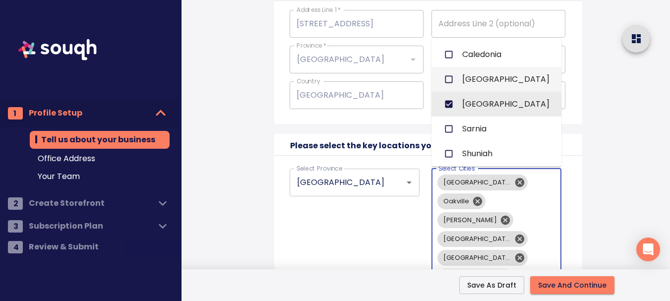
click at [450, 83] on input "checkbox" at bounding box center [448, 79] width 19 height 19
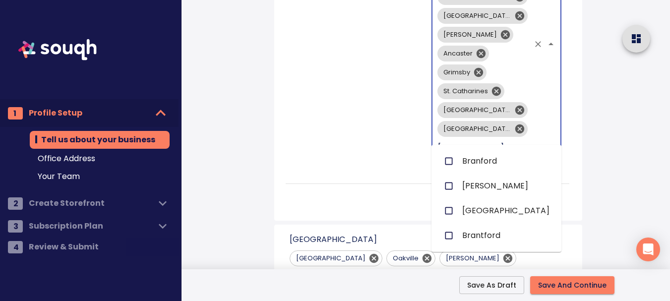
scroll to position [0, 2]
click at [447, 209] on input "checkbox" at bounding box center [448, 210] width 19 height 19
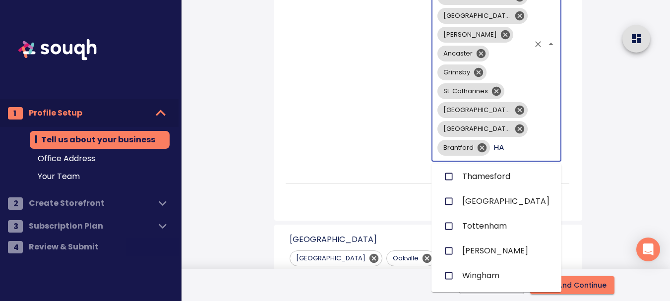
scroll to position [0, 0]
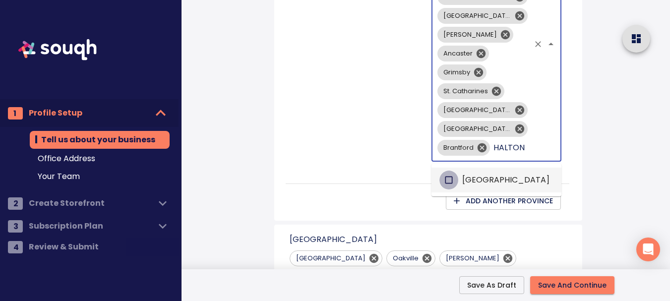
click at [449, 179] on input "checkbox" at bounding box center [448, 180] width 19 height 19
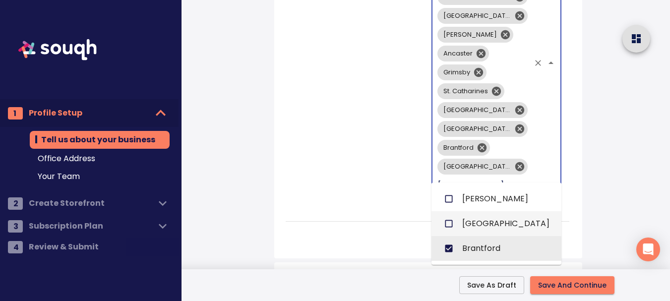
click at [449, 224] on input "checkbox" at bounding box center [448, 223] width 19 height 19
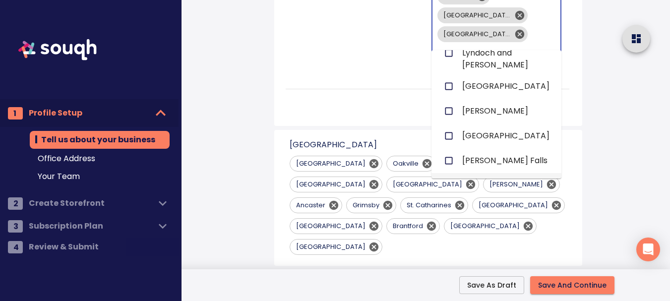
scroll to position [1119, 0]
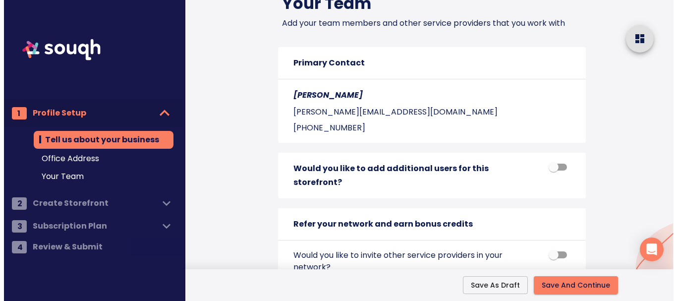
scroll to position [1254, 0]
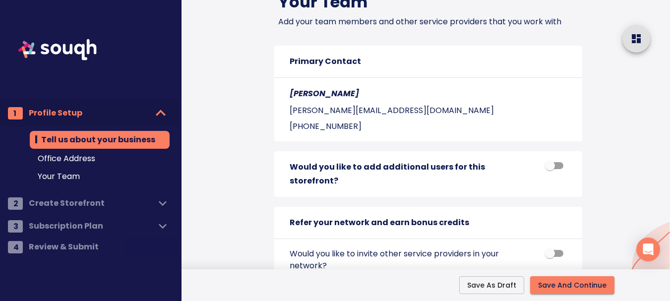
click at [577, 286] on span "Save And Continue" at bounding box center [572, 285] width 68 height 12
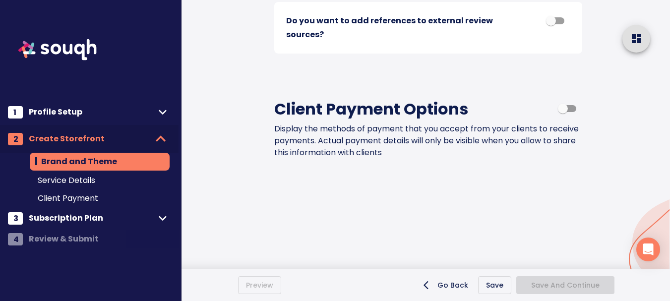
scroll to position [963, 0]
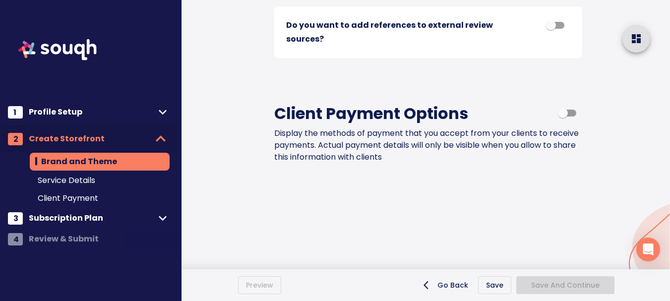
click at [497, 286] on div "Go Back Save Save And Continue" at bounding box center [469, 285] width 377 height 18
click at [80, 216] on span "Subscription Plan" at bounding box center [92, 218] width 126 height 14
